Goal: Navigation & Orientation: Go to known website

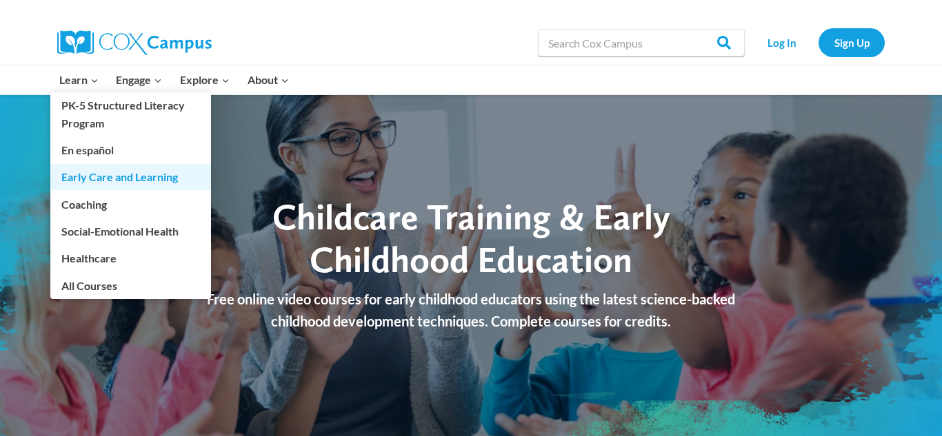
click at [118, 183] on link "Early Care and Learning" at bounding box center [130, 177] width 161 height 26
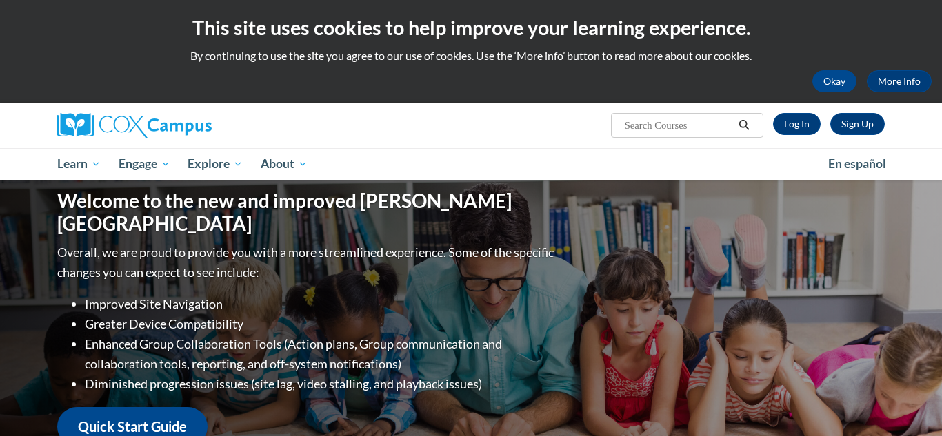
click at [414, 145] on div "Sign Up Log In Search Search..." at bounding box center [471, 126] width 869 height 46
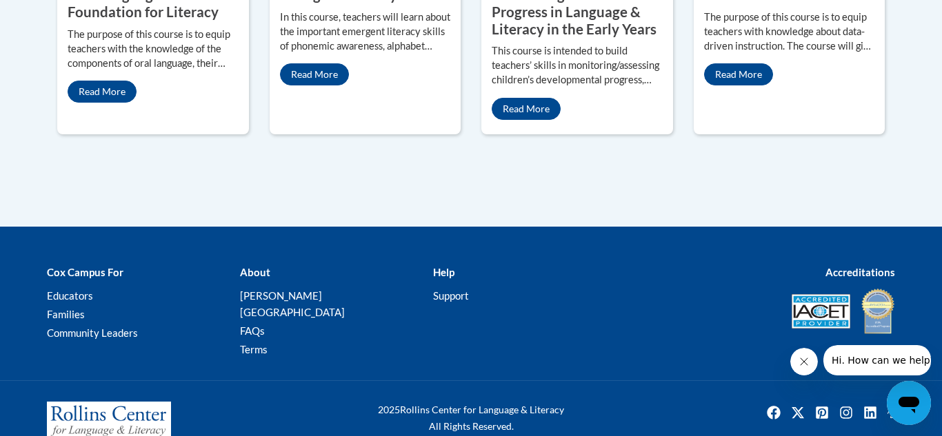
scroll to position [896, 0]
